Goal: Task Accomplishment & Management: Complete application form

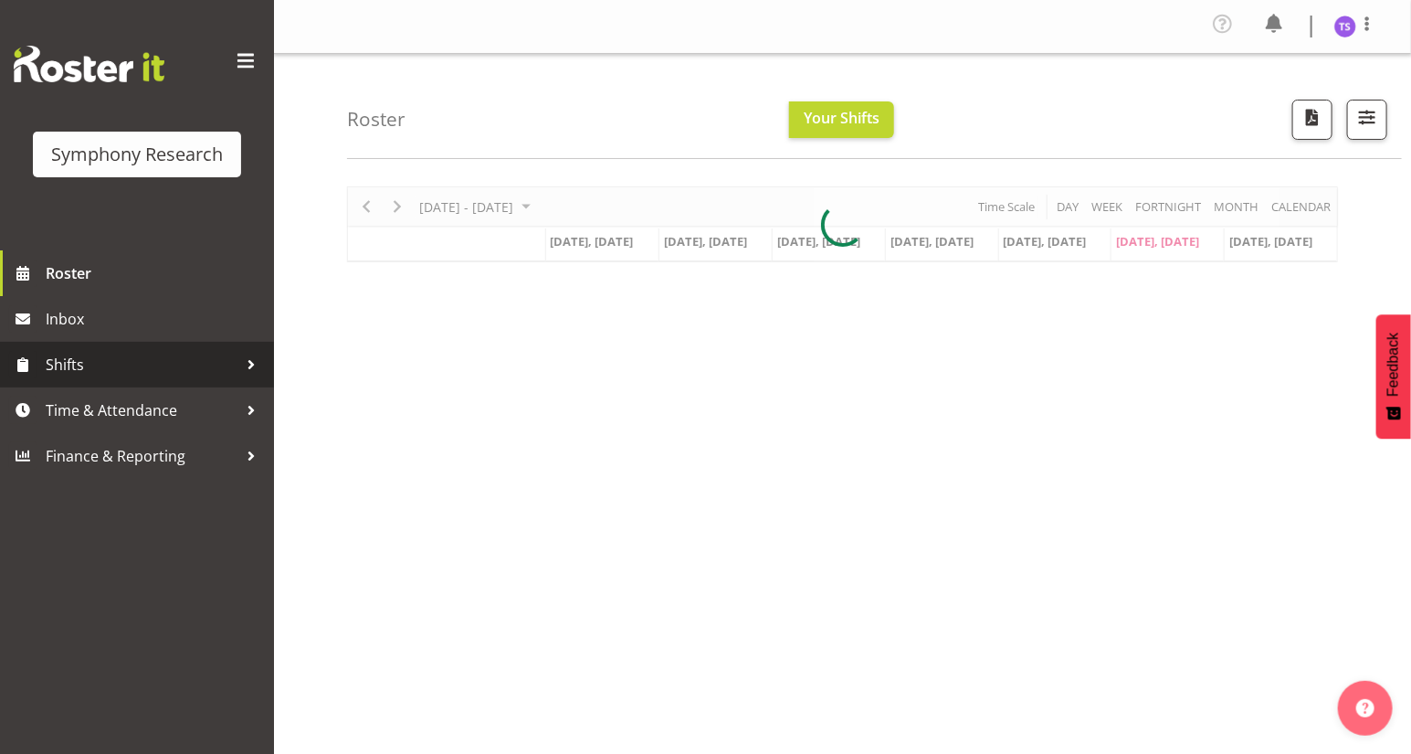
click at [43, 364] on link "Shifts" at bounding box center [137, 365] width 274 height 46
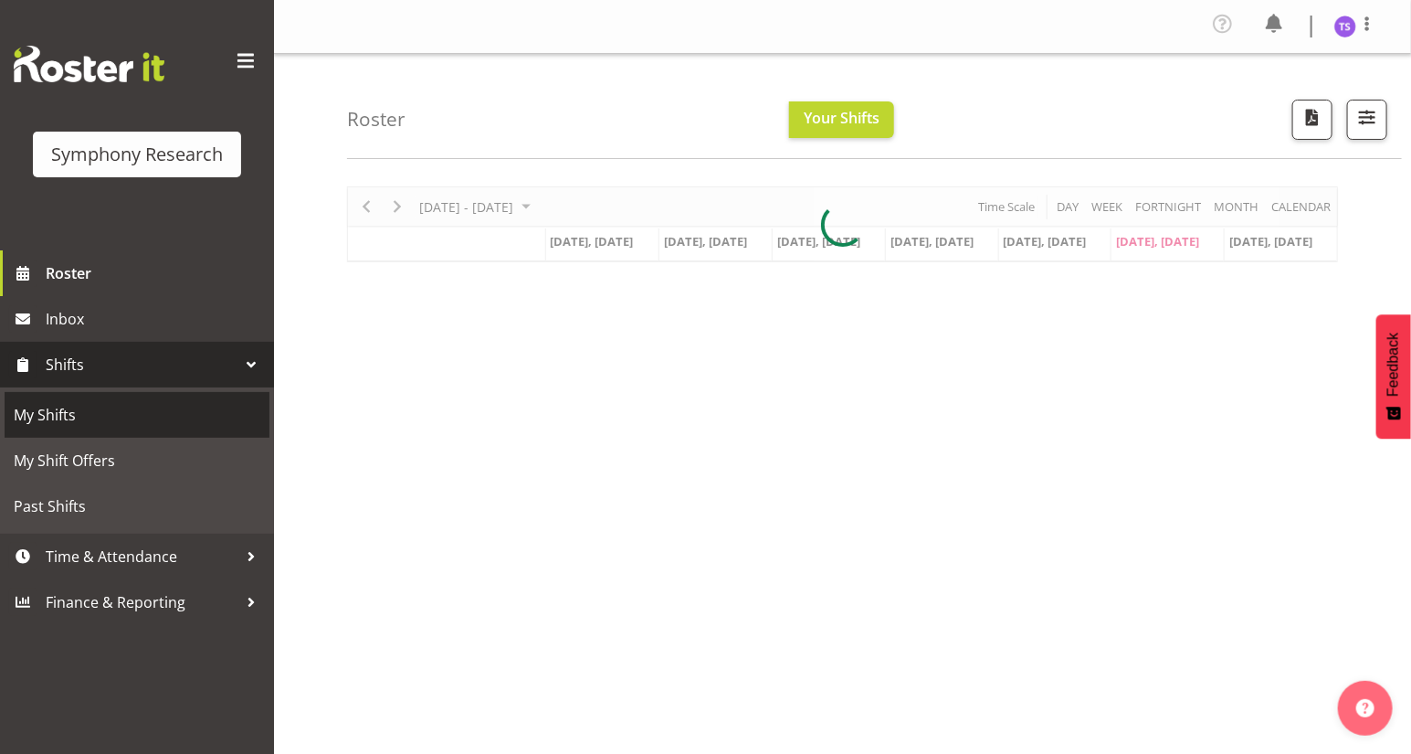
click at [39, 413] on span "My Shifts" at bounding box center [137, 414] width 247 height 27
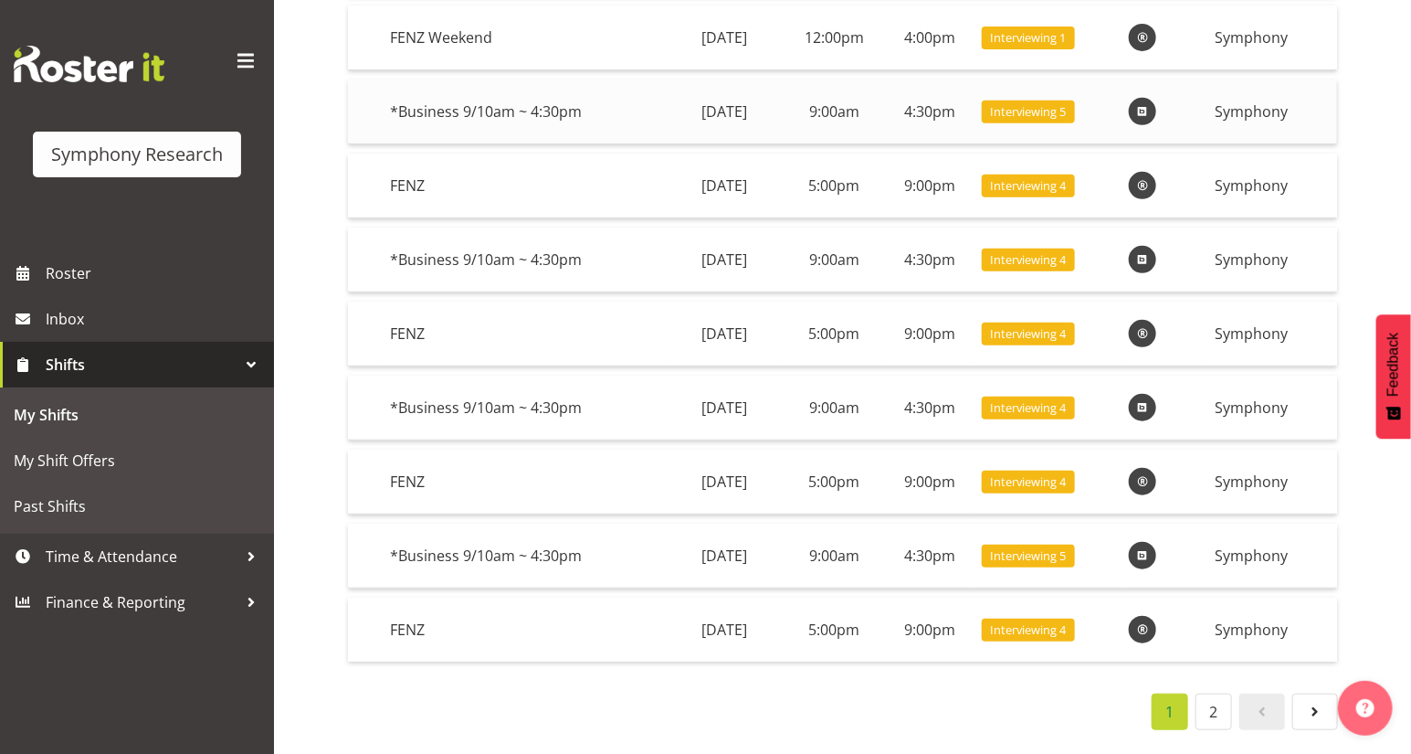
scroll to position [331, 0]
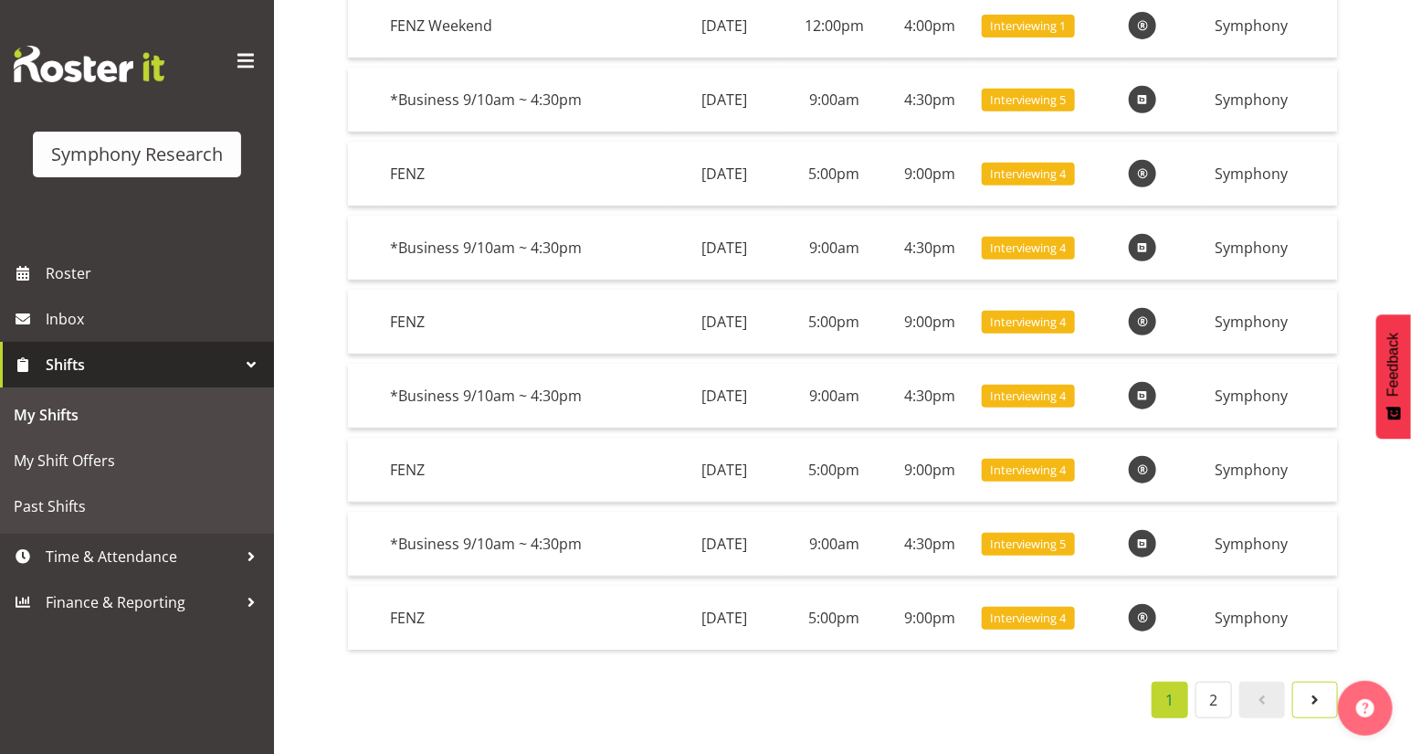
click at [1315, 693] on span at bounding box center [1316, 700] width 22 height 22
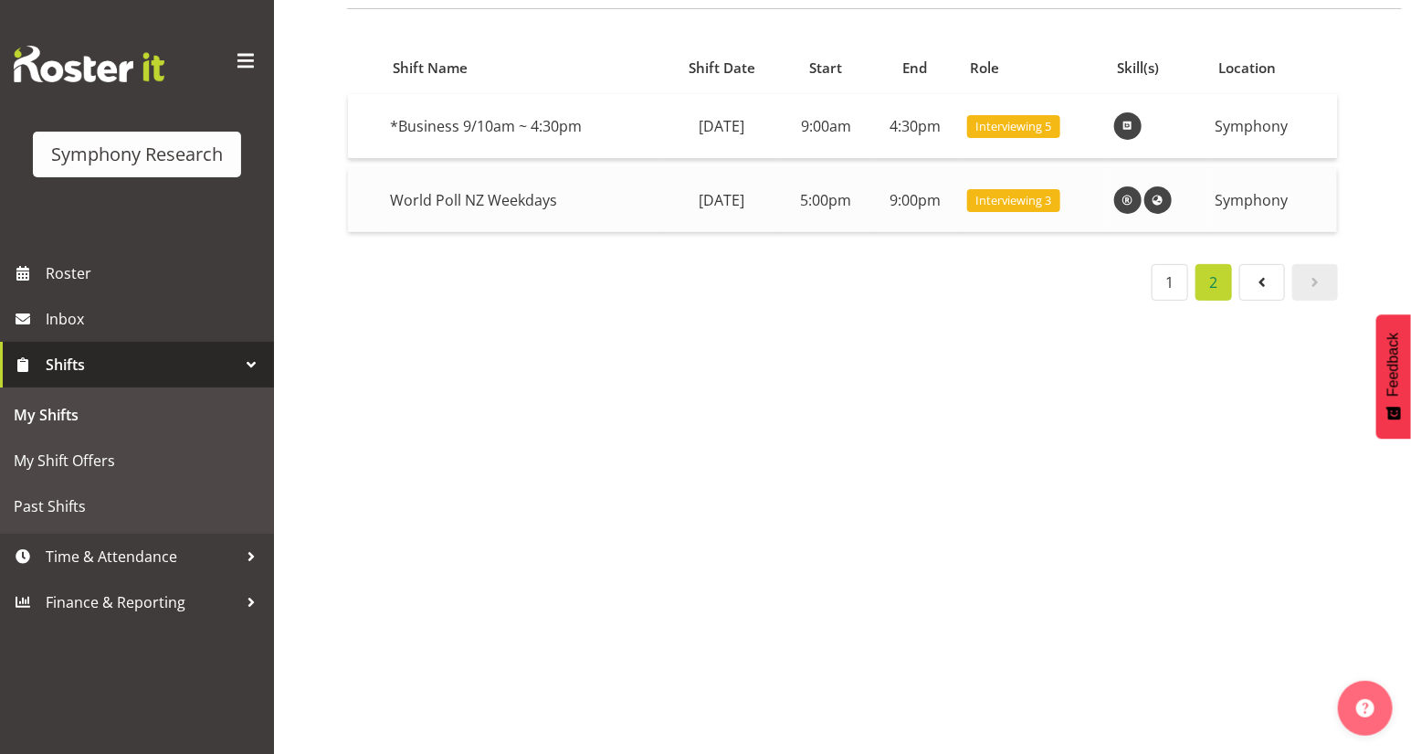
scroll to position [161, 0]
click at [143, 556] on span "Time & Attendance" at bounding box center [142, 556] width 192 height 27
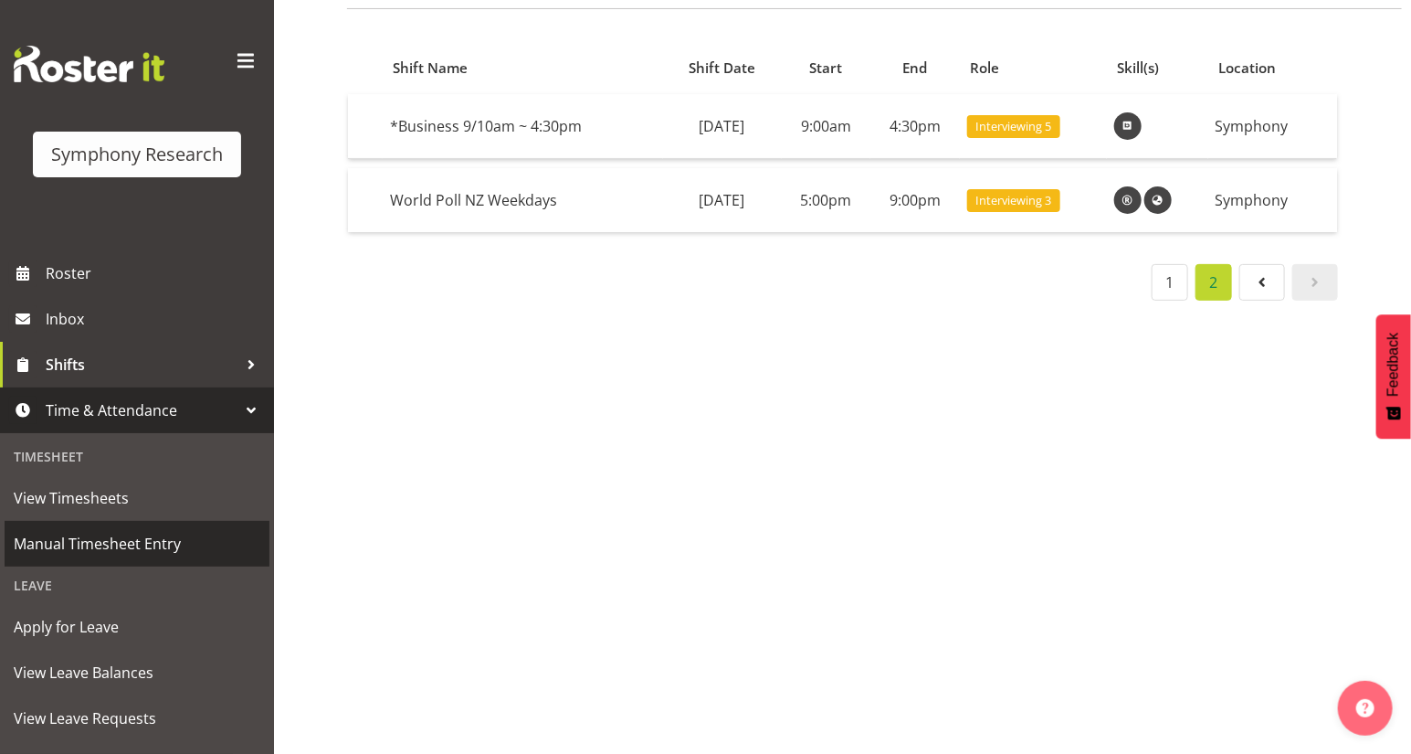
click at [113, 544] on span "Manual Timesheet Entry" at bounding box center [137, 543] width 247 height 27
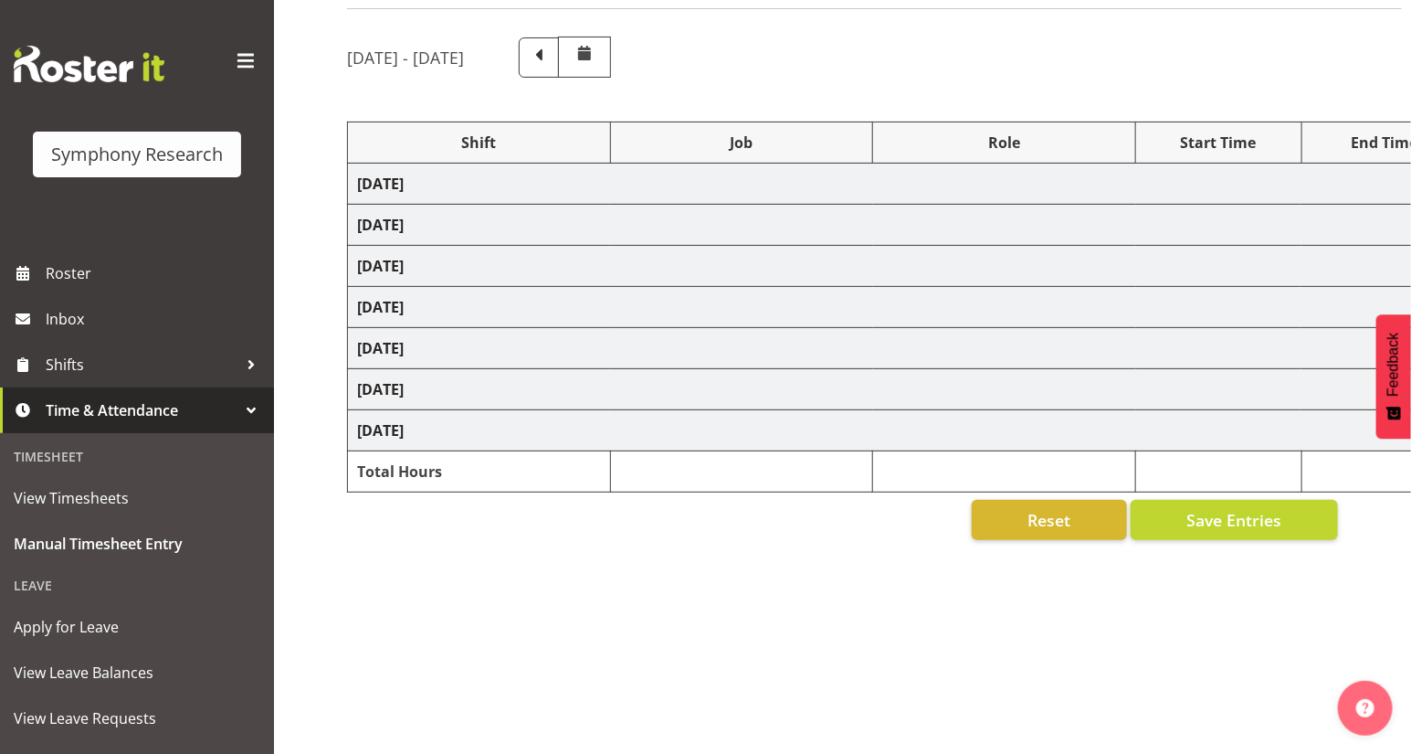
scroll to position [143, 0]
select select "26078"
select select "10527"
select select "47"
select select "26078"
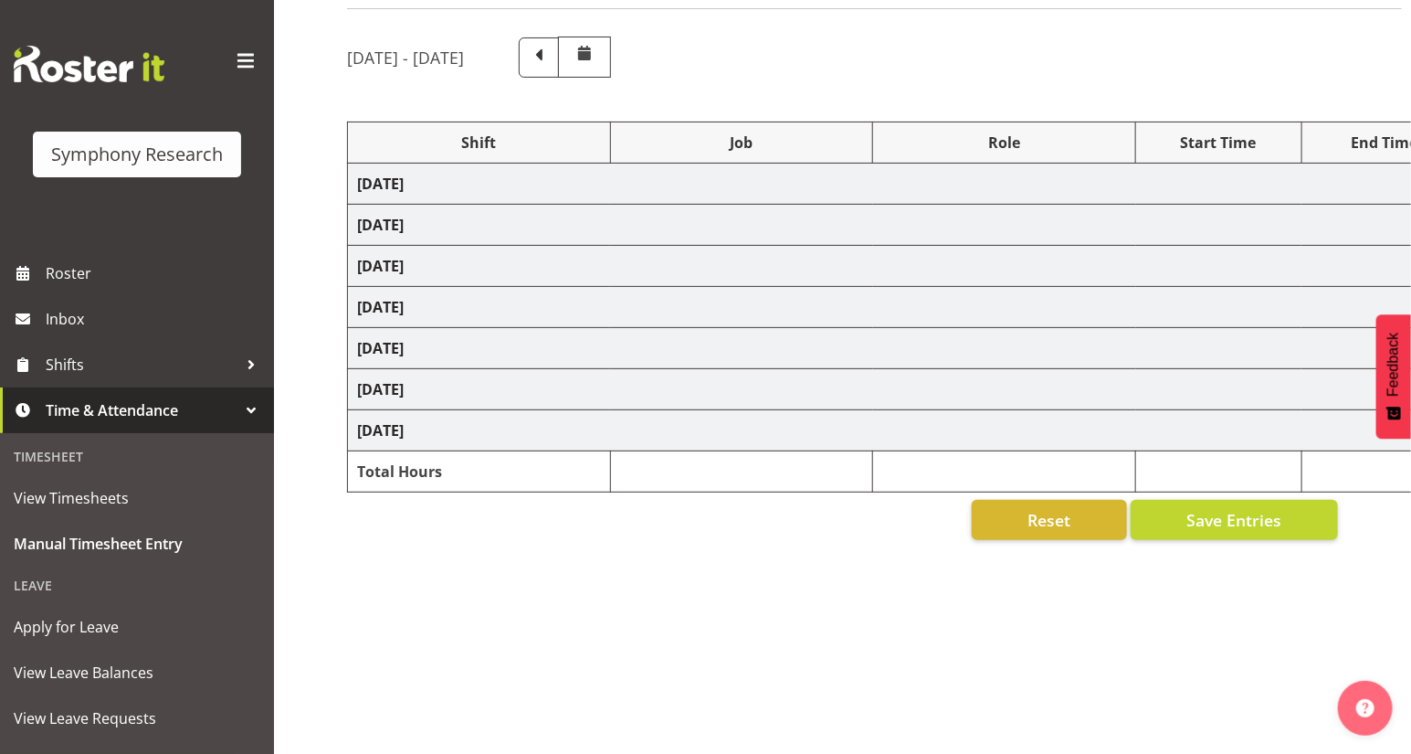
select select "10527"
select select "47"
select select "41604"
select select "10527"
select select "47"
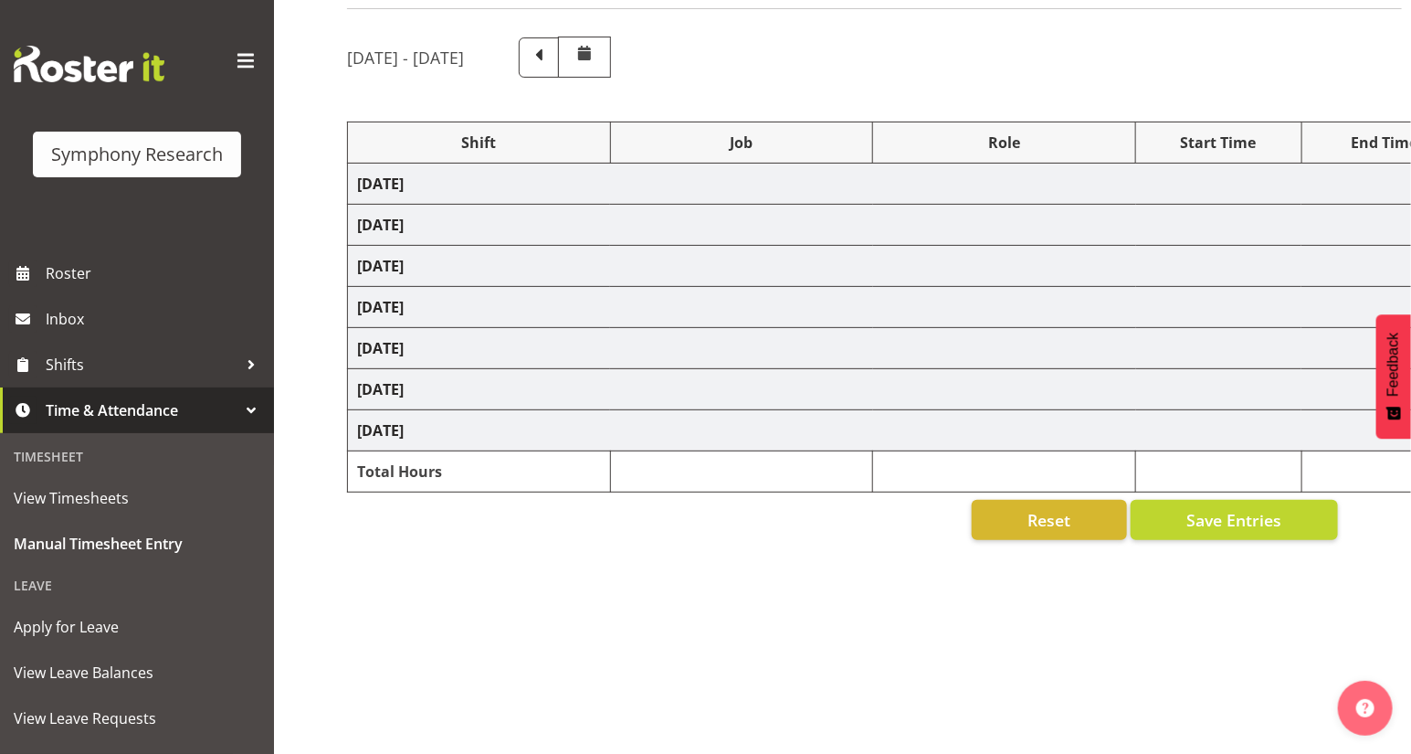
select select "26078"
select select "10527"
select select "47"
select select "26078"
select select "9636"
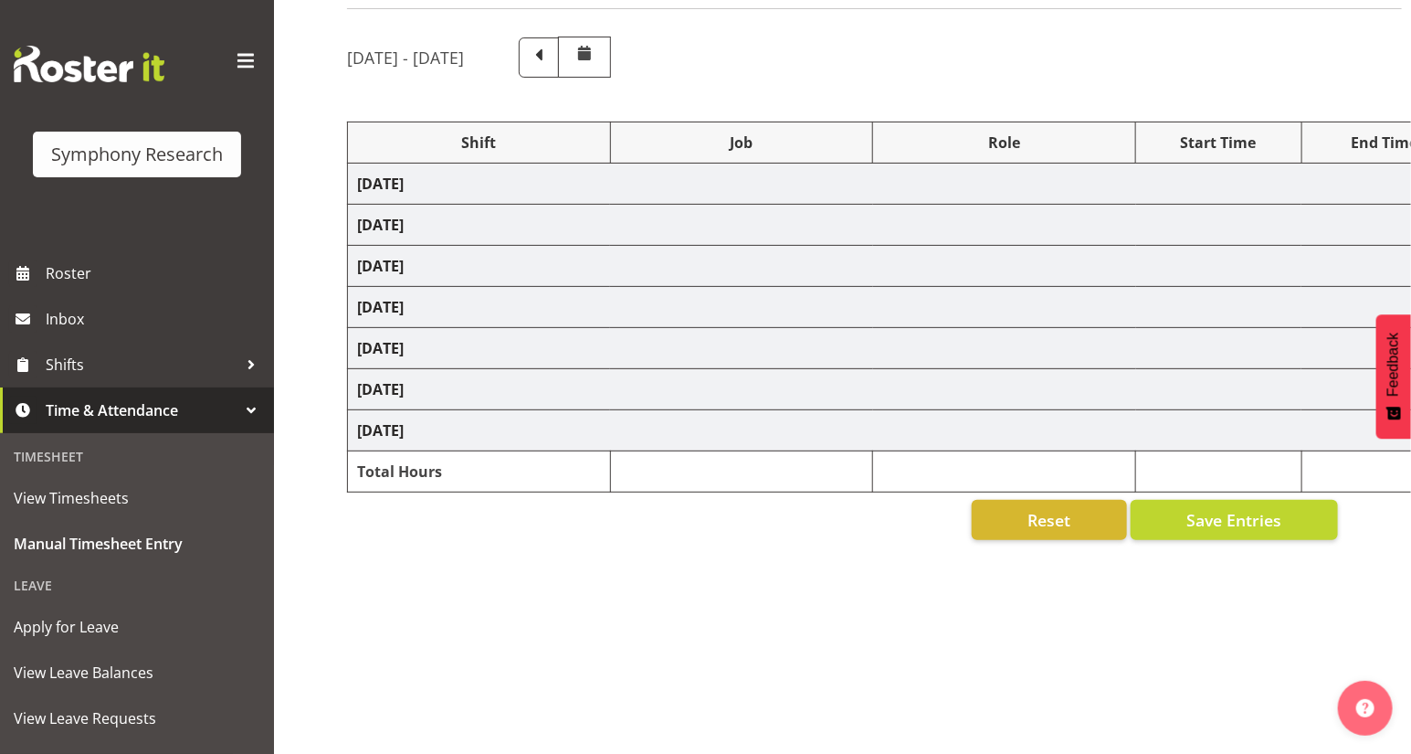
select select "47"
select select "26078"
select select "9636"
select select "47"
select select "41604"
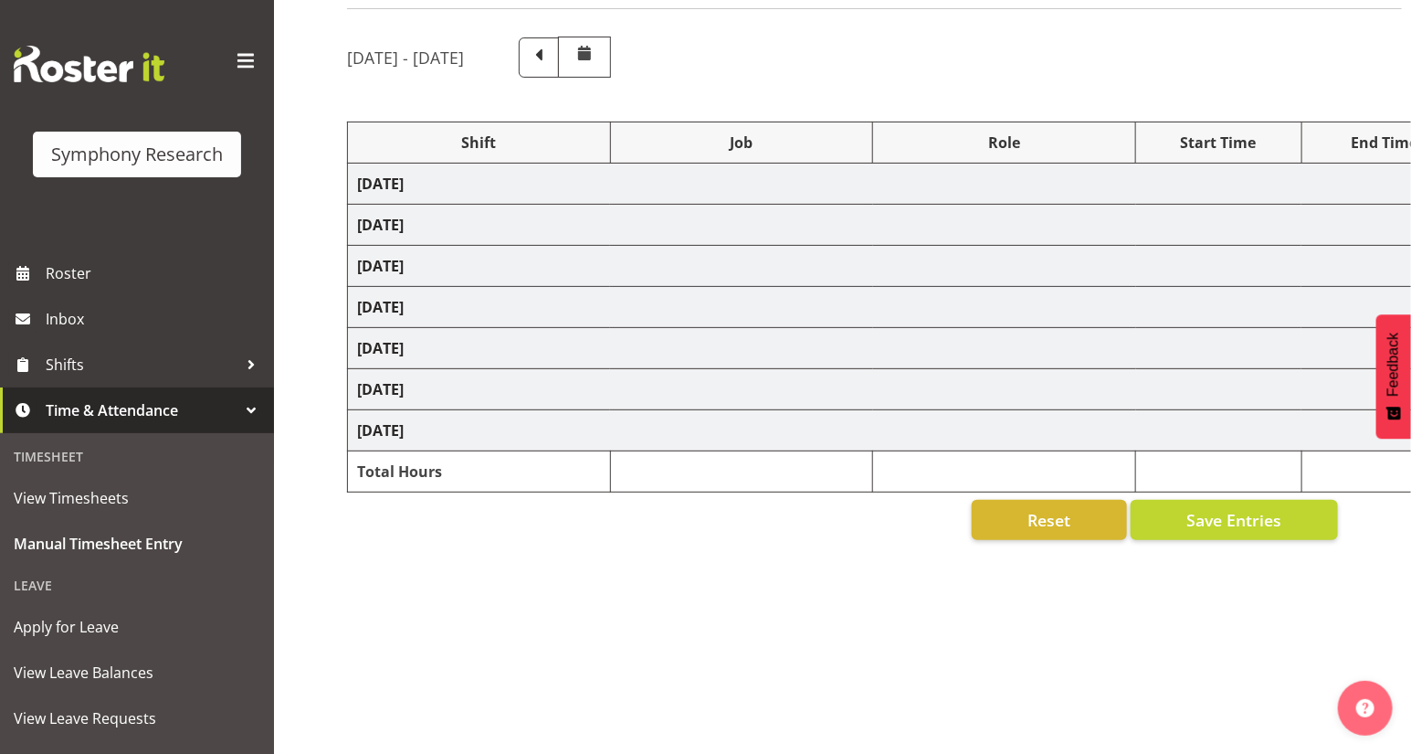
select select "10527"
select select "47"
select select "41604"
select select "10527"
select select "47"
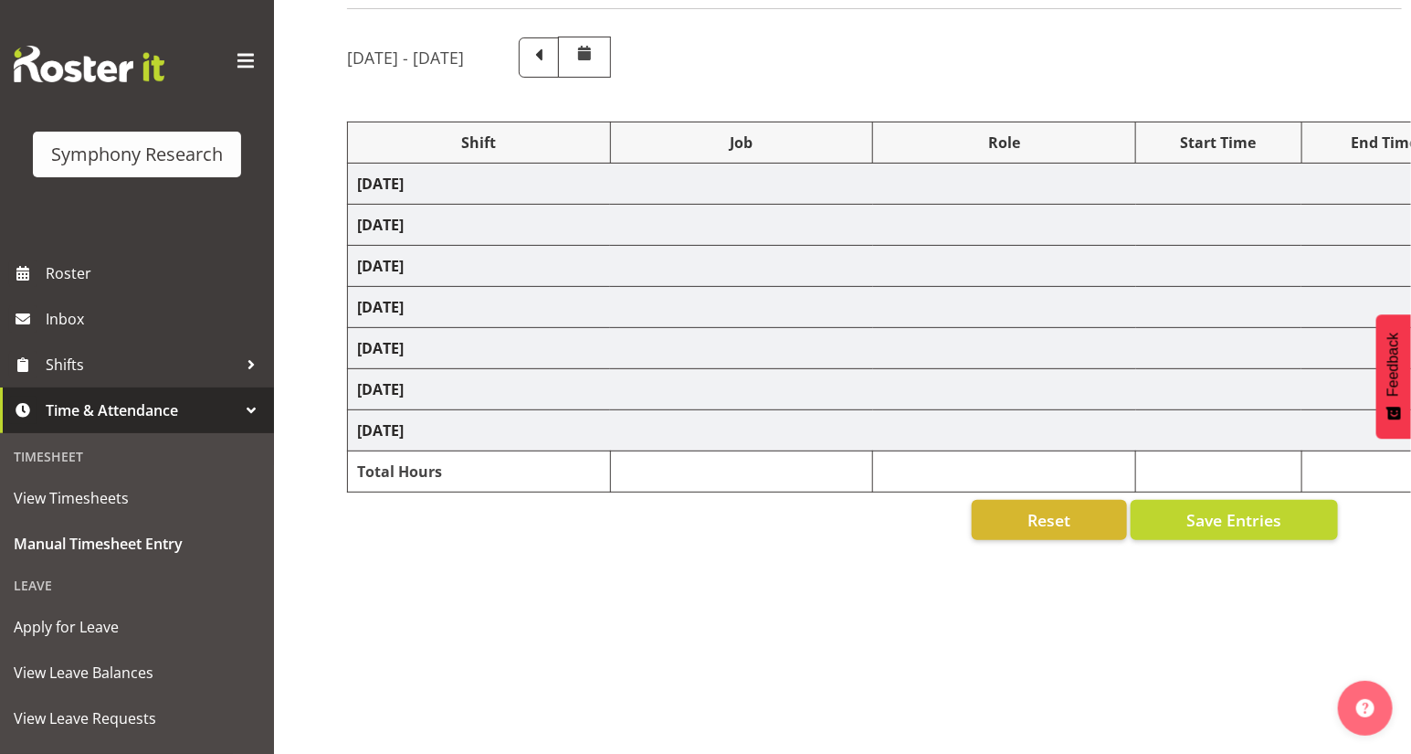
select select "41604"
select select "9636"
select select "47"
select select "41604"
select select "10527"
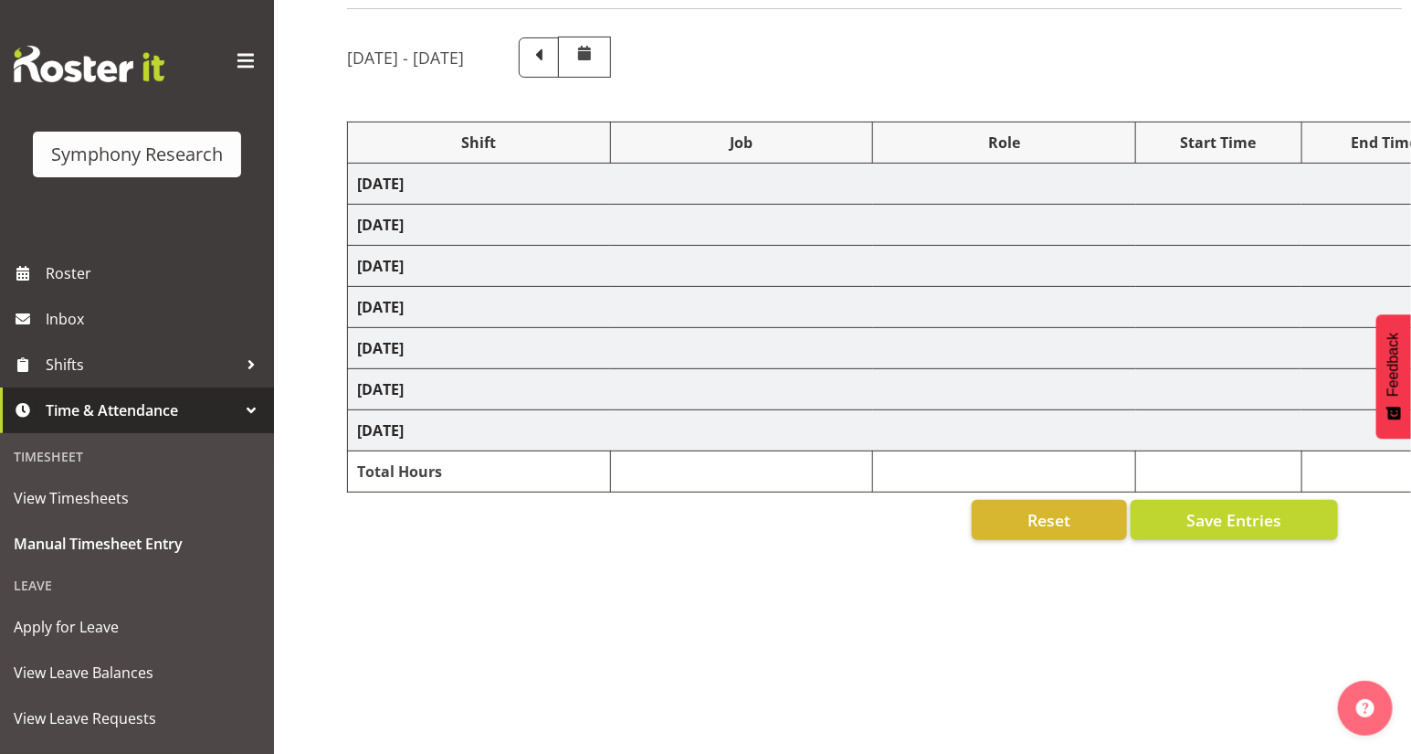
select select "47"
select select "41604"
select select "10527"
select select "47"
select select "32690"
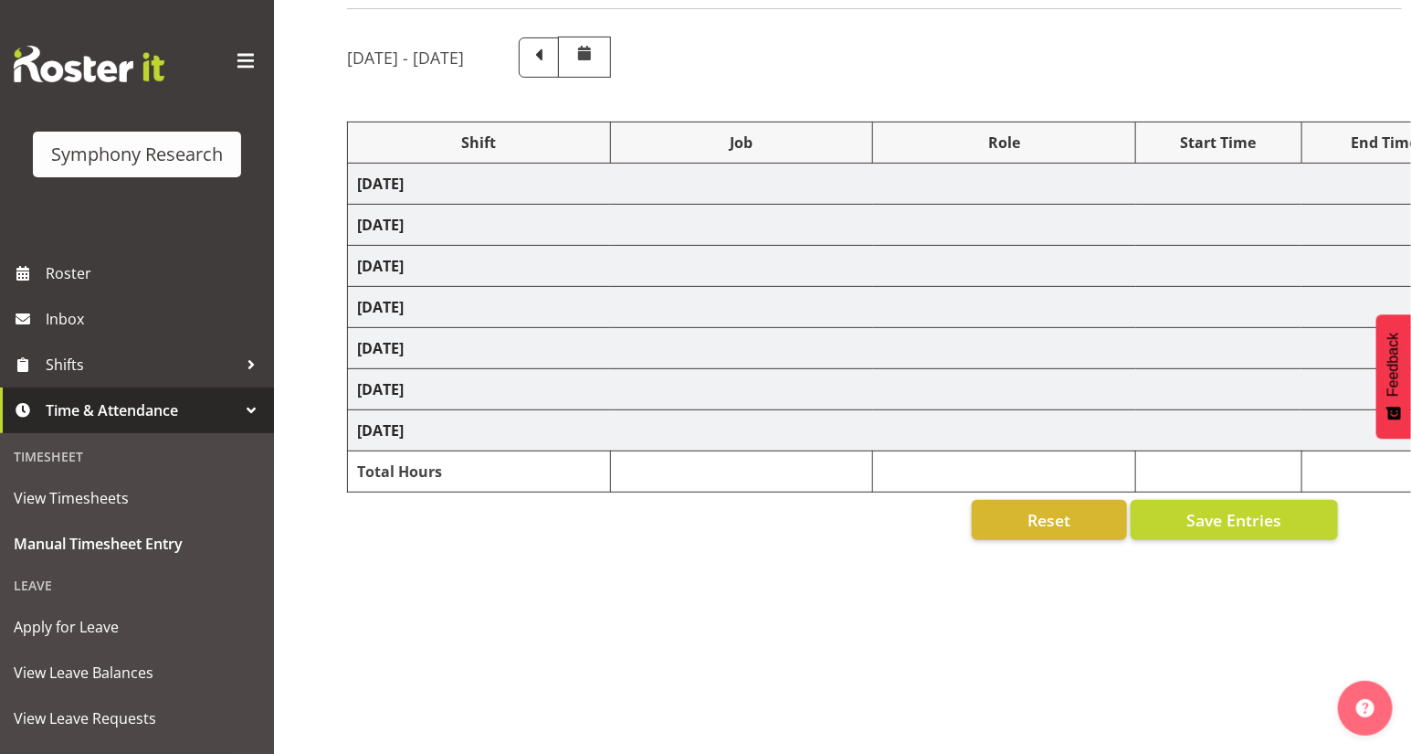
select select "9636"
select select "47"
select select "41604"
select select "10527"
select select "47"
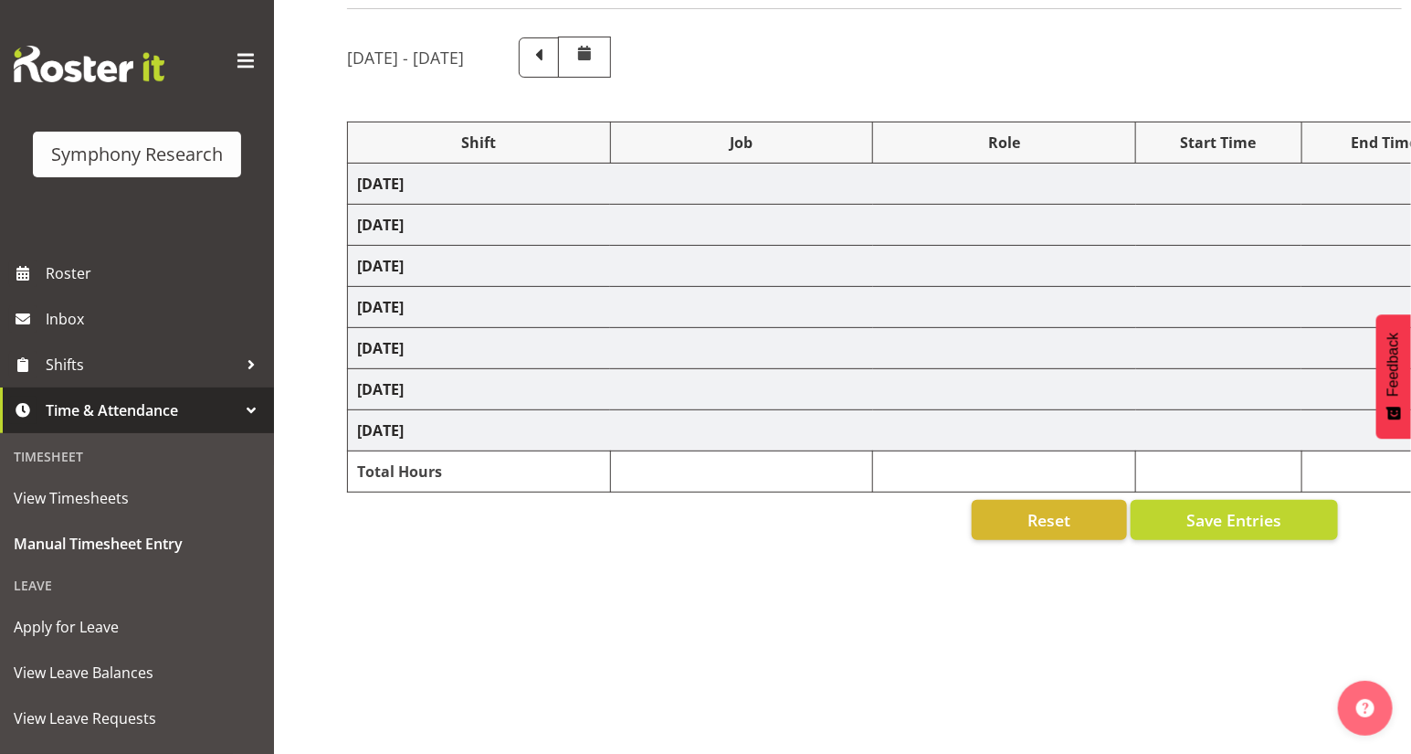
select select "41604"
select select "10527"
select select "47"
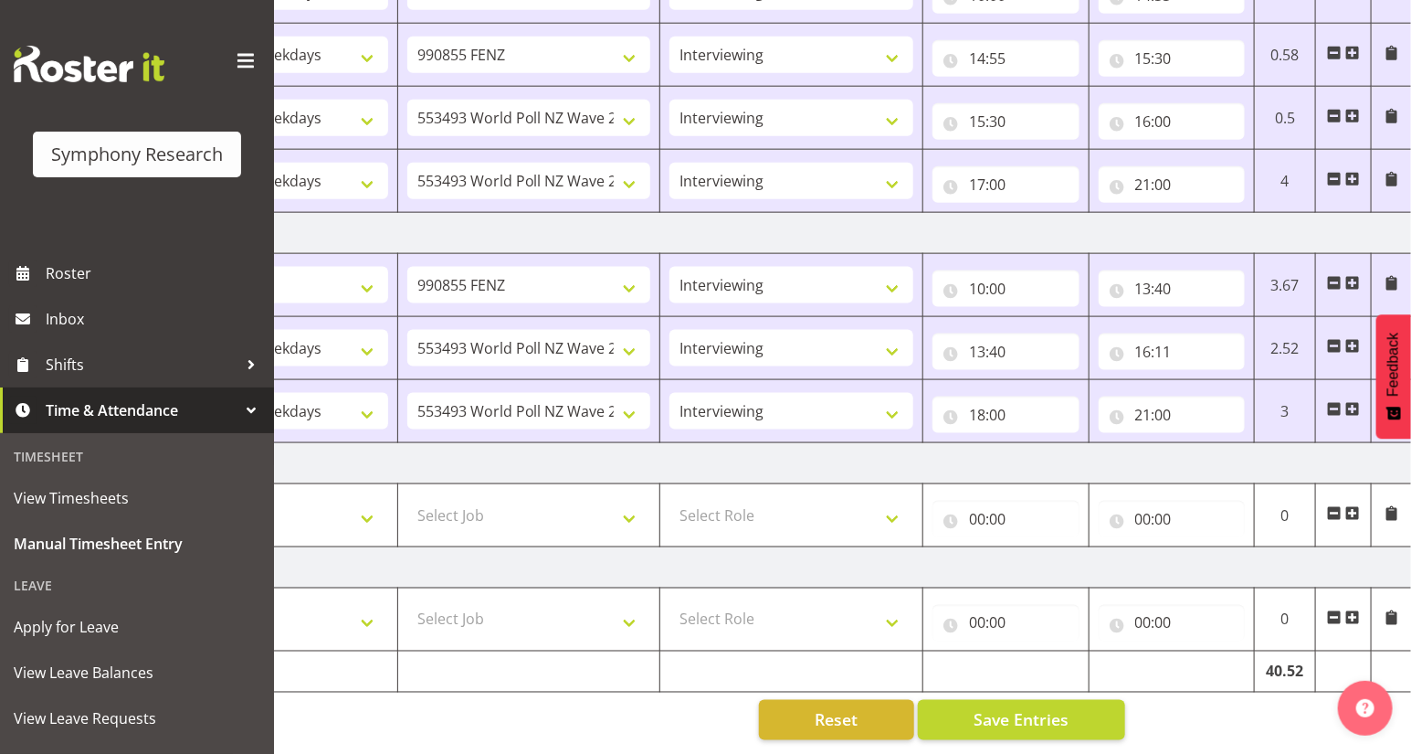
scroll to position [0, 214]
